Goal: Task Accomplishment & Management: Use online tool/utility

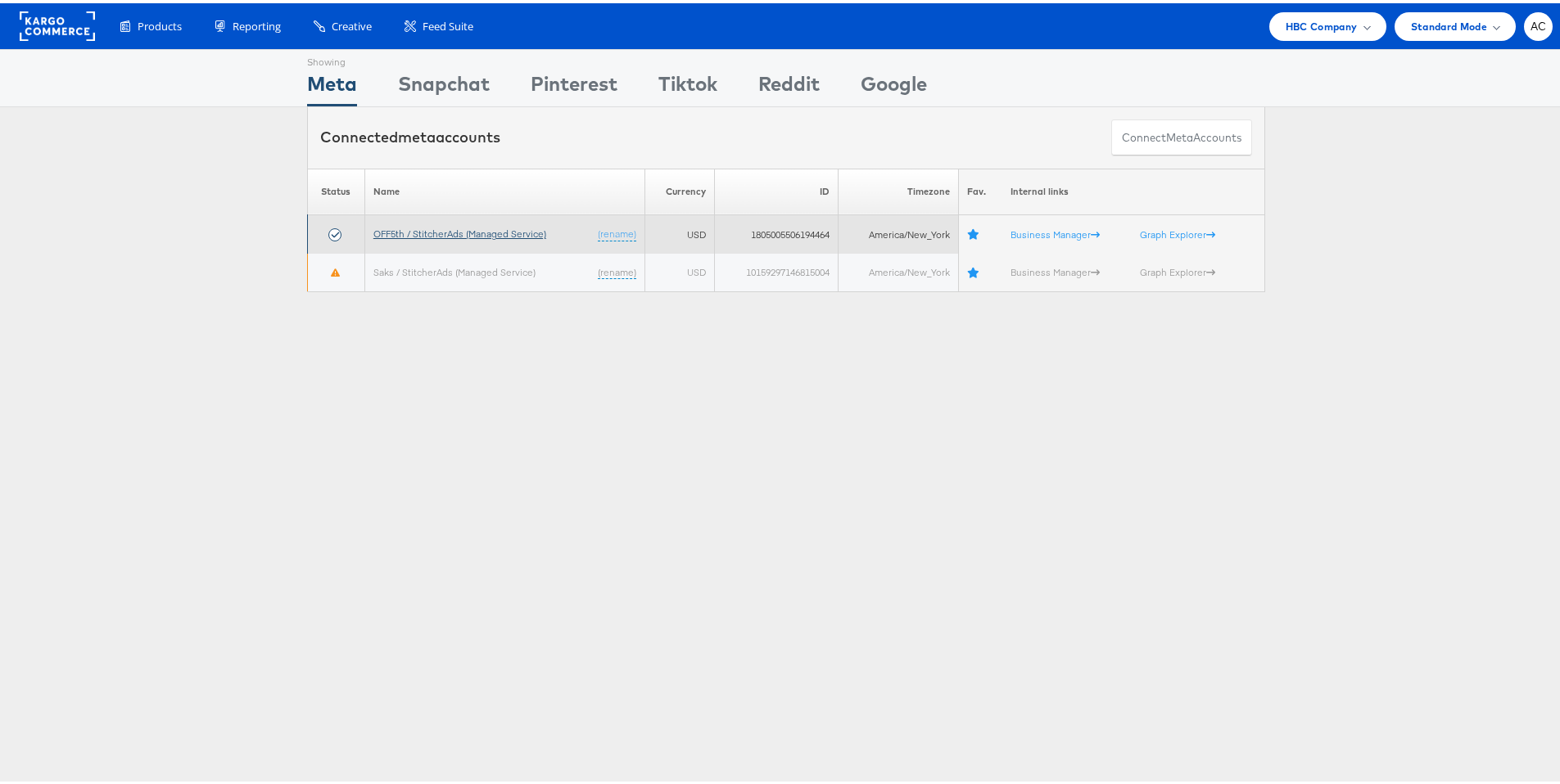
click at [455, 234] on link "OFF5th / StitcherAds (Managed Service)" at bounding box center [459, 230] width 173 height 12
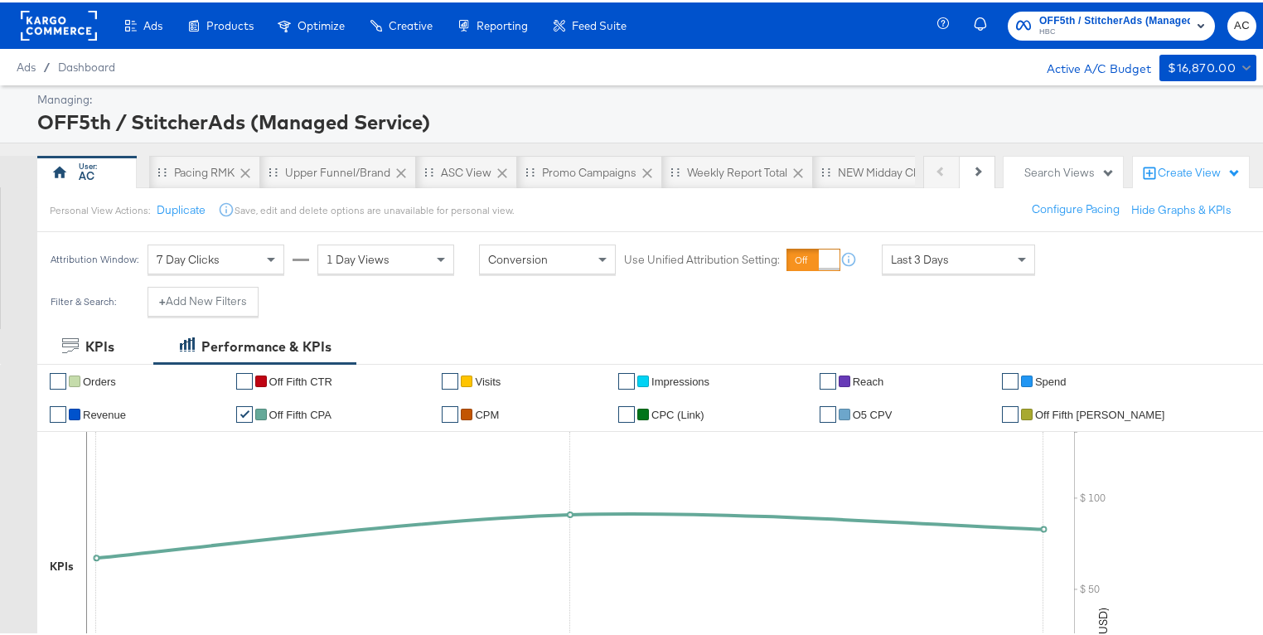
click at [943, 275] on div "Attribution Window: 7 Day Clicks 1 Day Views Conversion Use Unified Attribution…" at bounding box center [546, 257] width 1019 height 55
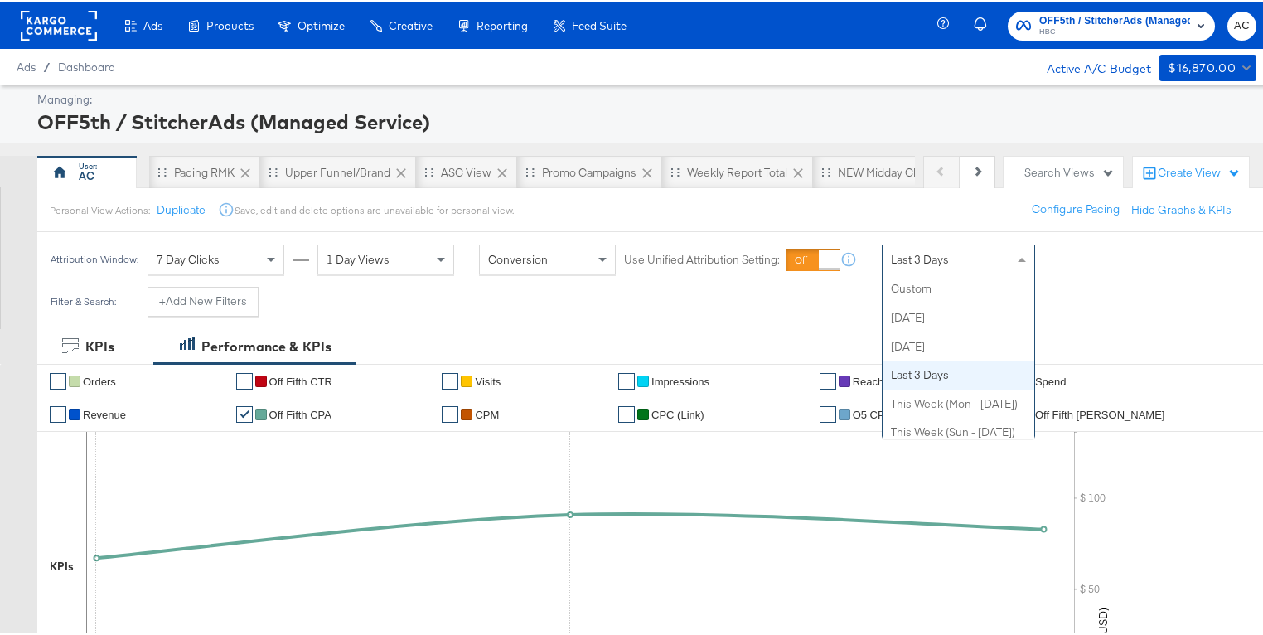
click at [943, 270] on div "Last 3 Days Custom [DATE] [DATE] Last 3 Days This Week (Mon - [DATE]) This Week…" at bounding box center [958, 257] width 153 height 30
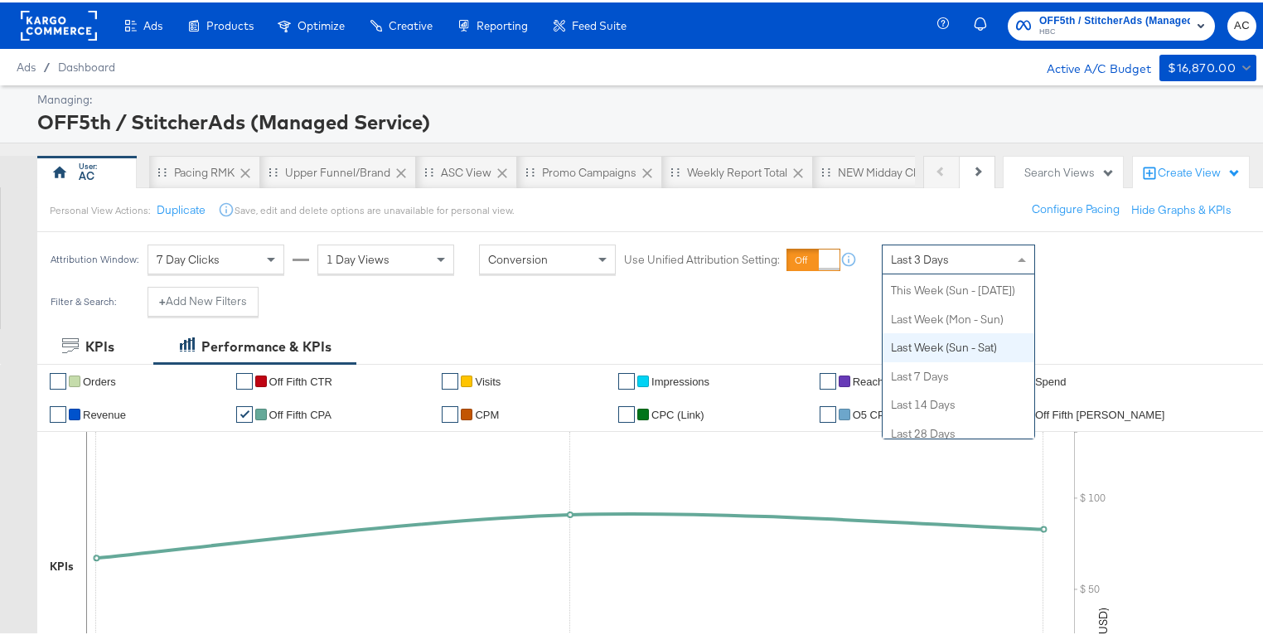
scroll to position [167, 0]
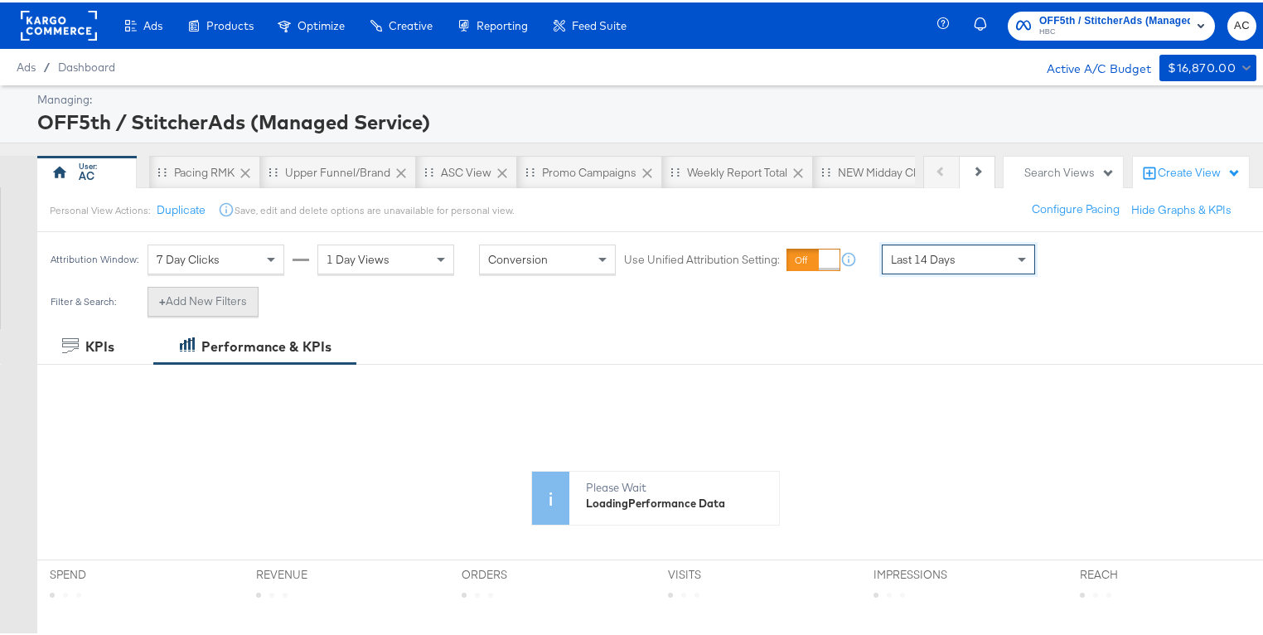
click at [240, 301] on button "+ Add New Filters" at bounding box center [203, 299] width 111 height 30
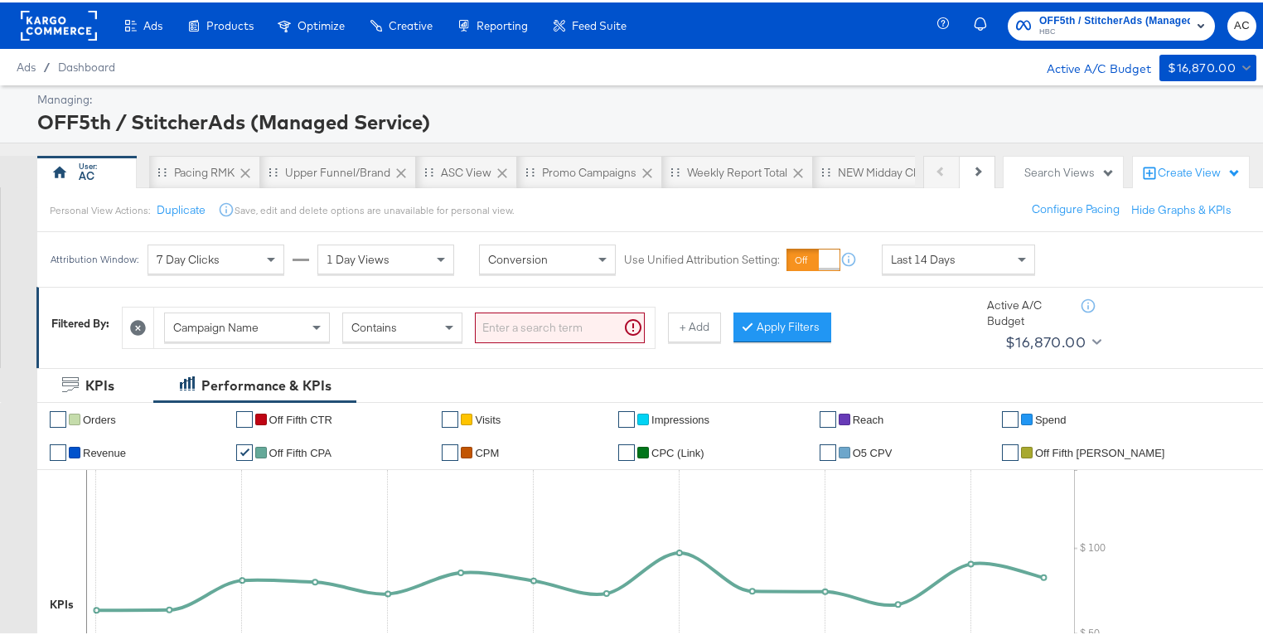
click at [510, 323] on input "search" at bounding box center [560, 325] width 170 height 31
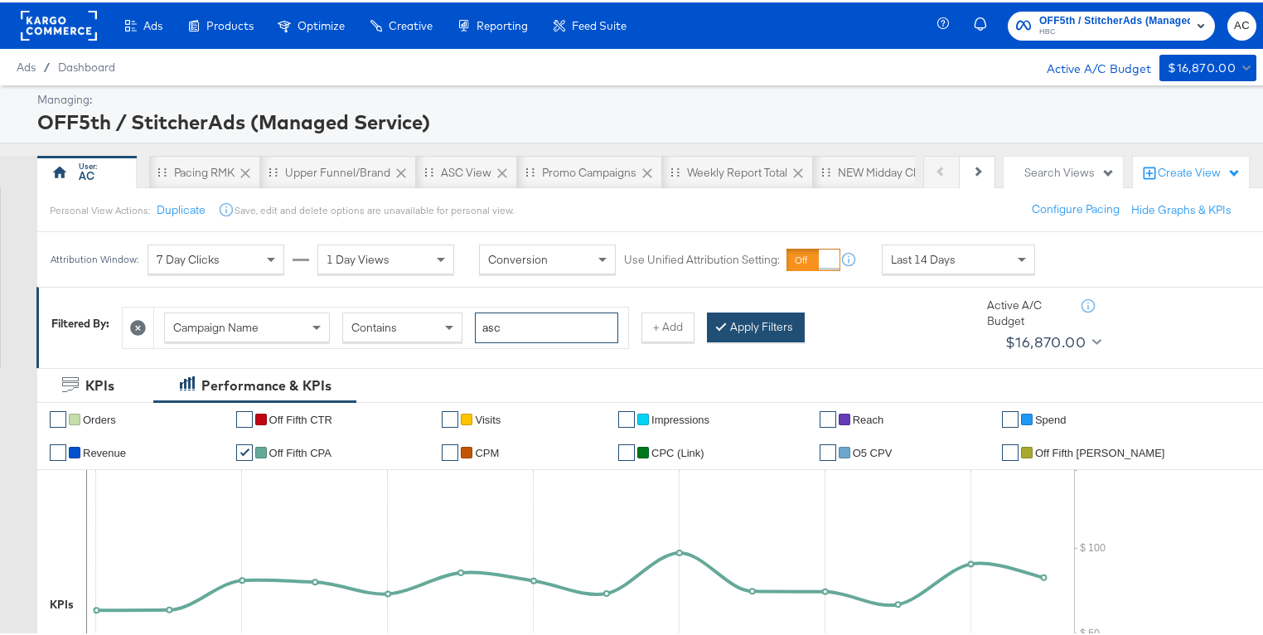
type input "asc"
click at [743, 318] on button "Apply Filters" at bounding box center [756, 325] width 98 height 30
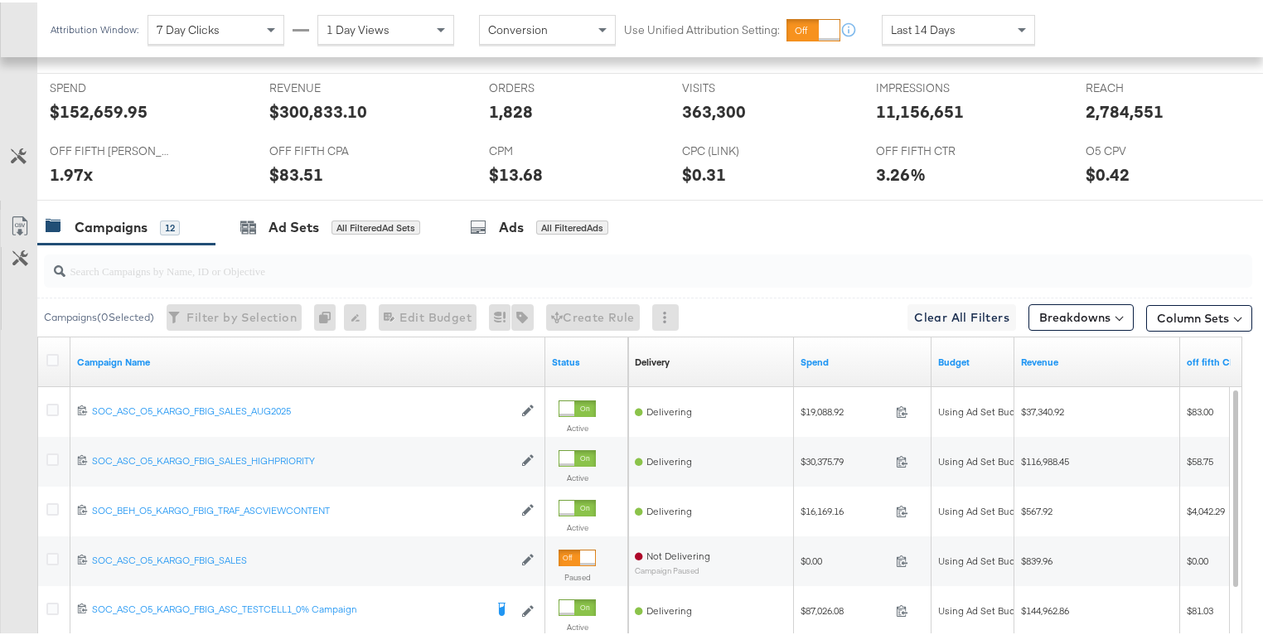
scroll to position [688, 0]
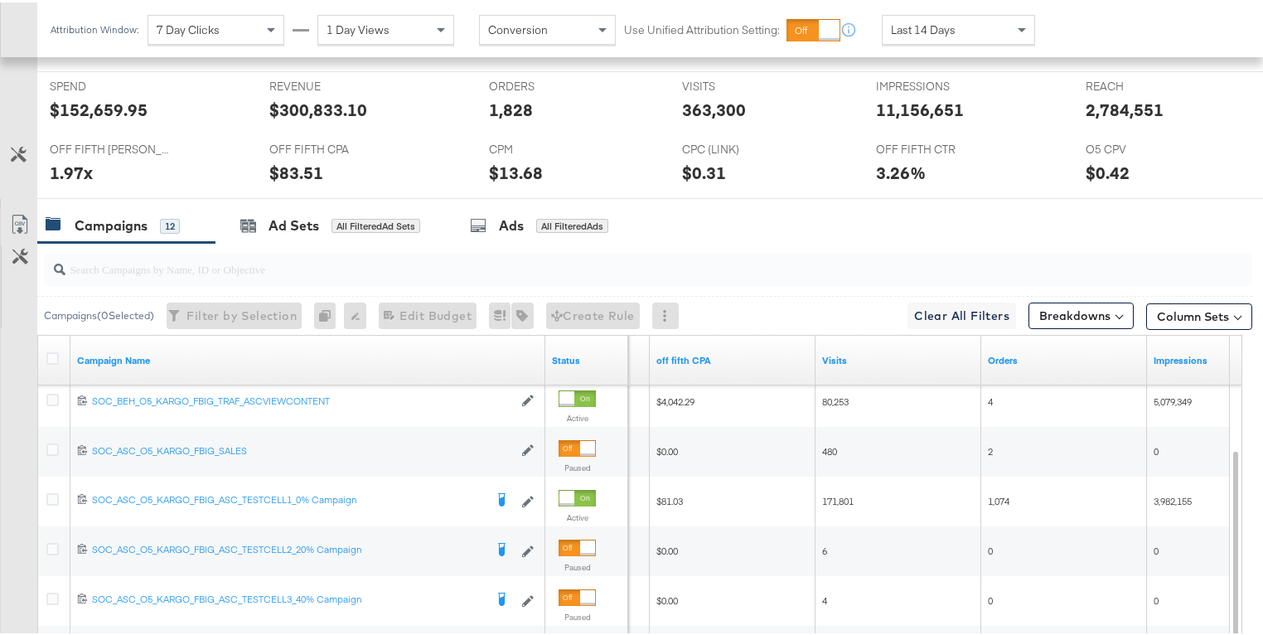
click at [954, 32] on div "Last 14 Days" at bounding box center [959, 27] width 152 height 28
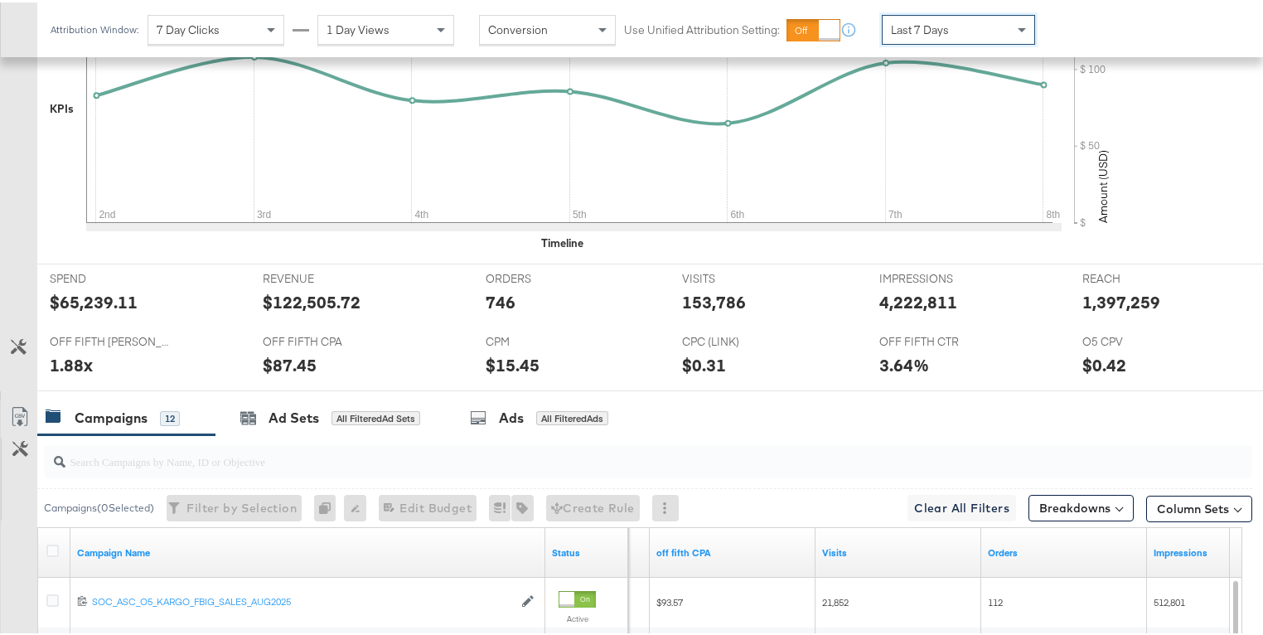
scroll to position [656, 0]
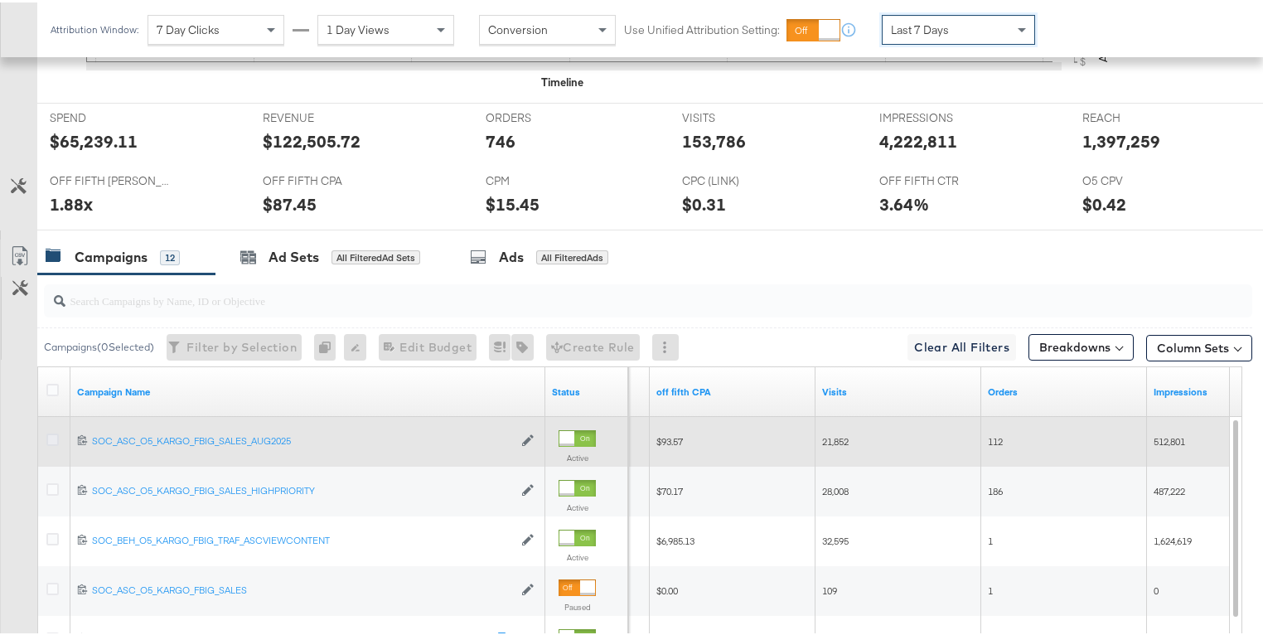
click at [53, 433] on icon at bounding box center [52, 437] width 12 height 12
click at [0, 0] on input "checkbox" at bounding box center [0, 0] width 0 height 0
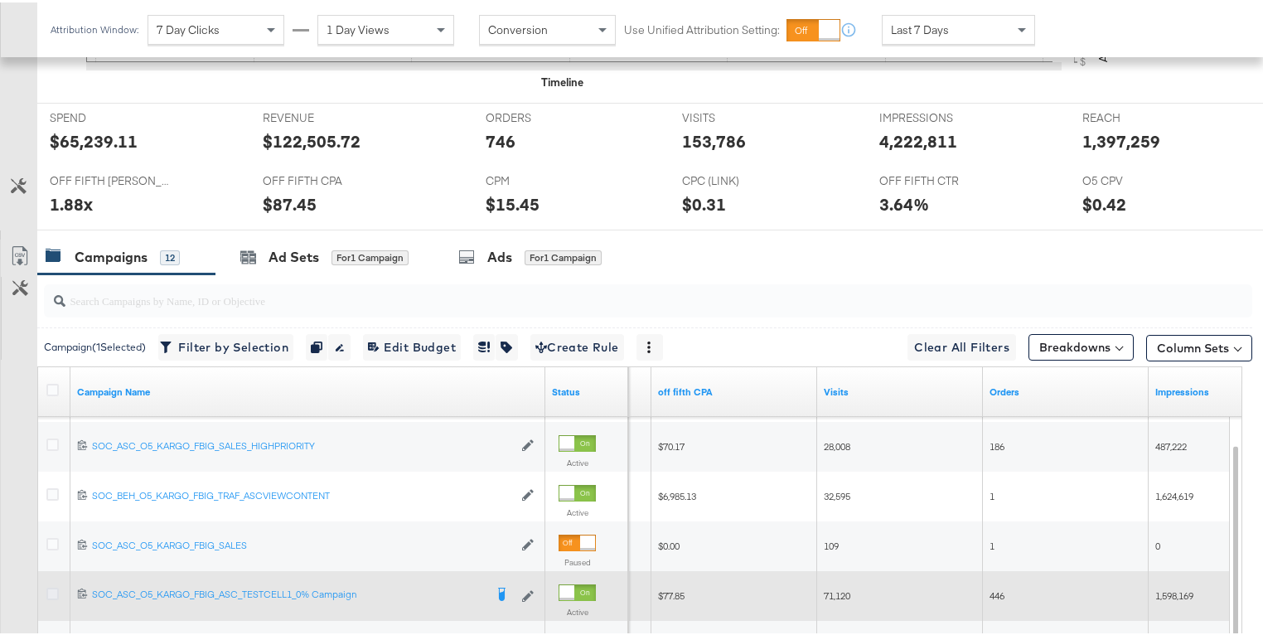
click at [54, 587] on icon at bounding box center [52, 591] width 12 height 12
click at [0, 0] on input "checkbox" at bounding box center [0, 0] width 0 height 0
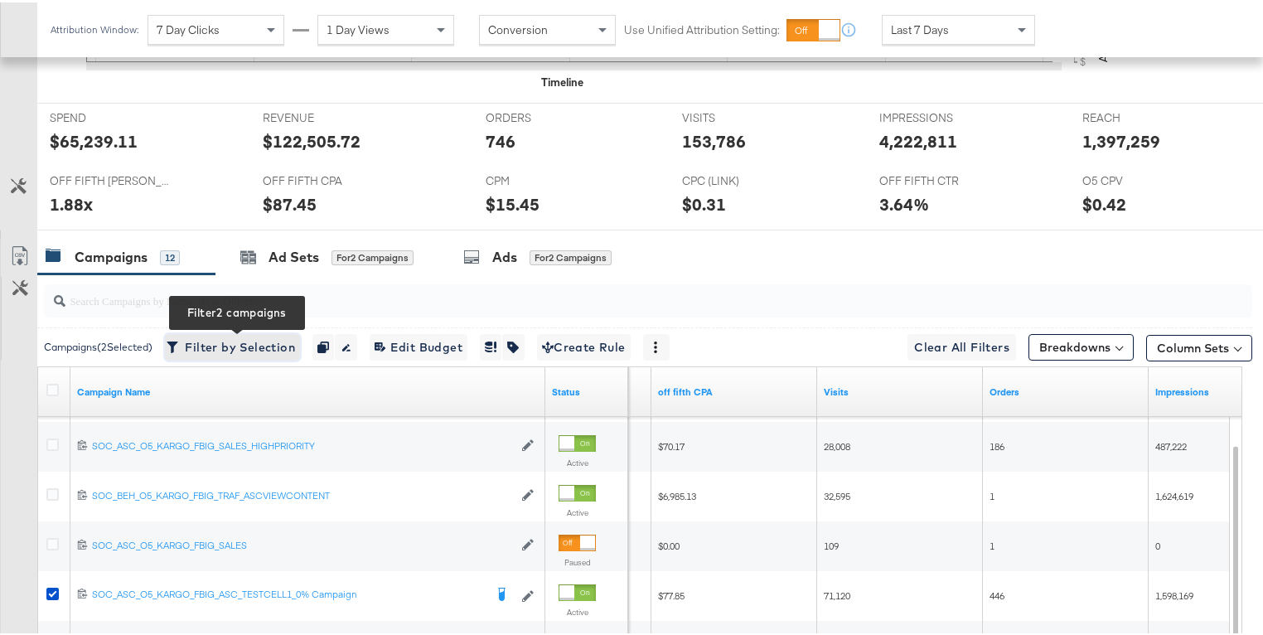
click at [272, 345] on span "Filter by Selection Filter 2 campaigns" at bounding box center [232, 345] width 125 height 21
